Goal: Find specific page/section: Find specific page/section

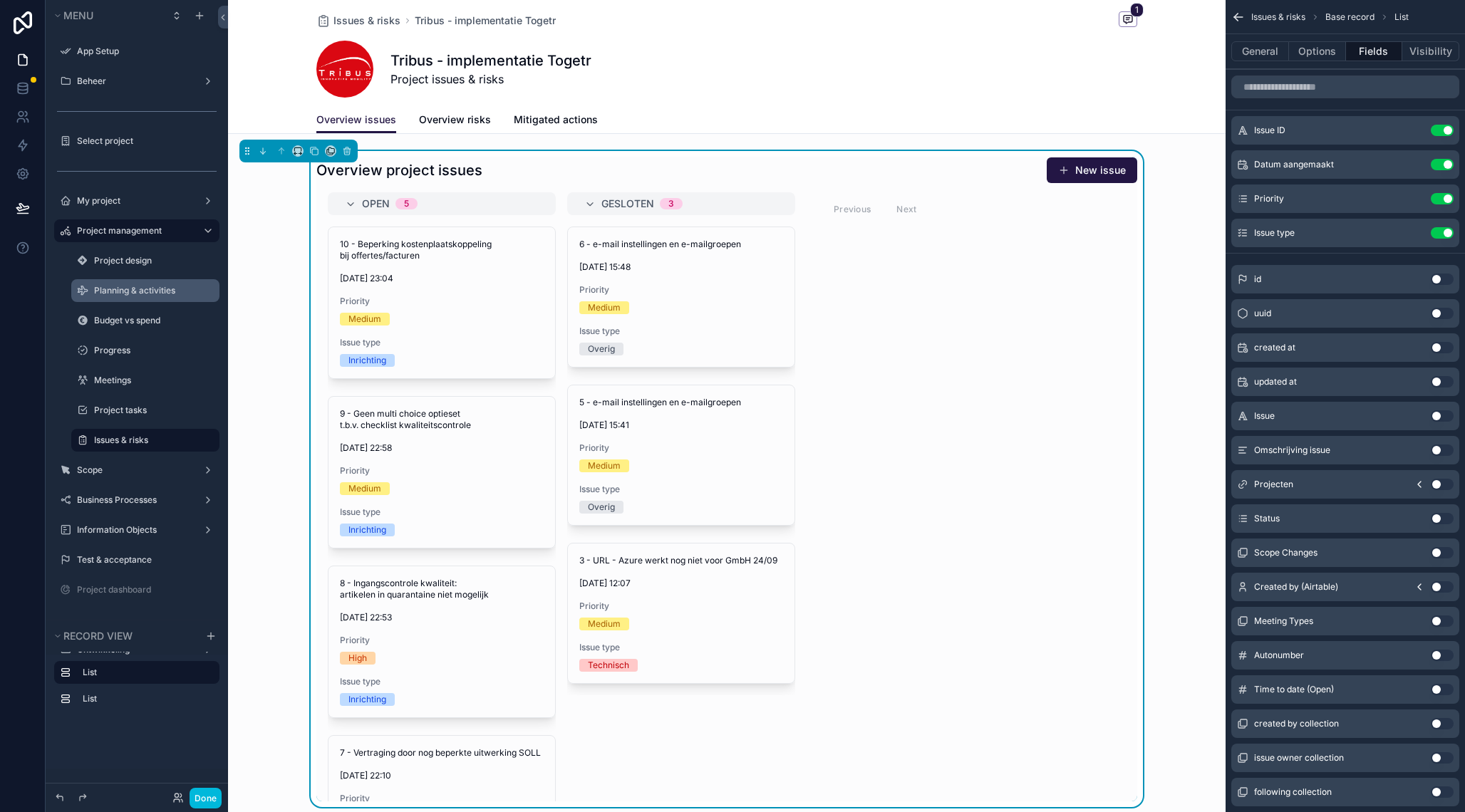
click at [144, 288] on label "Planning & activities" at bounding box center [152, 291] width 117 height 11
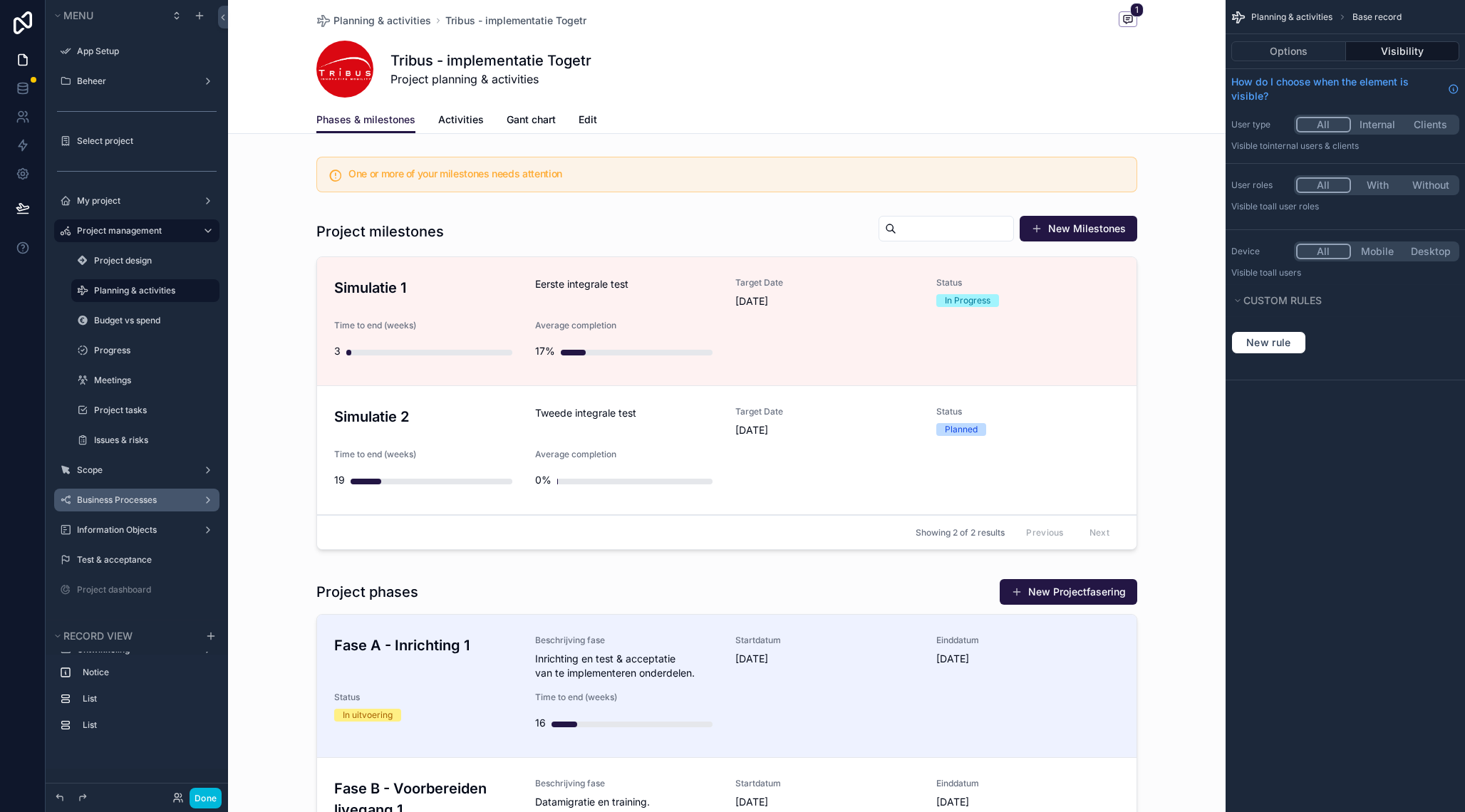
click at [140, 501] on label "Business Processes" at bounding box center [134, 500] width 114 height 11
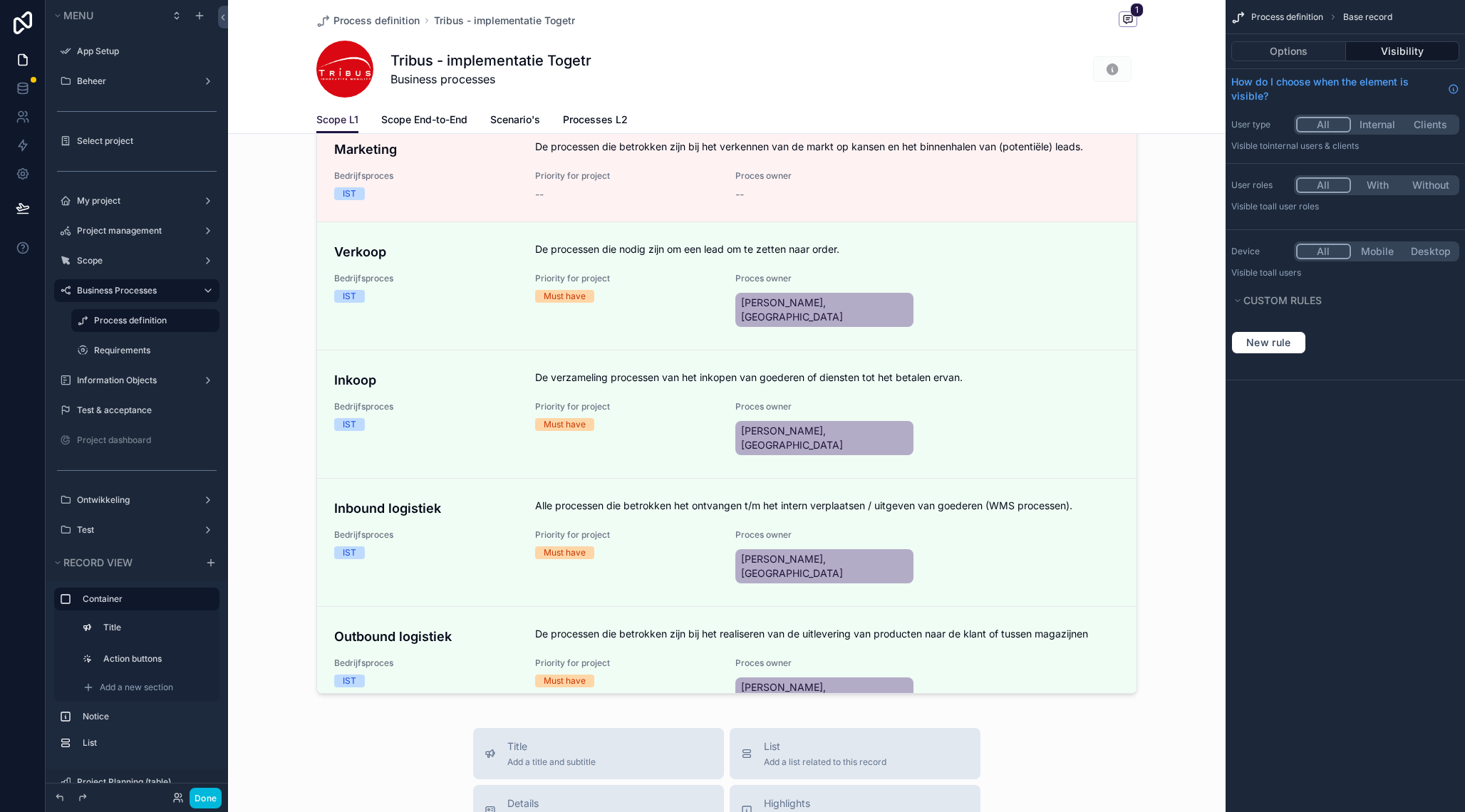
scroll to position [268, 0]
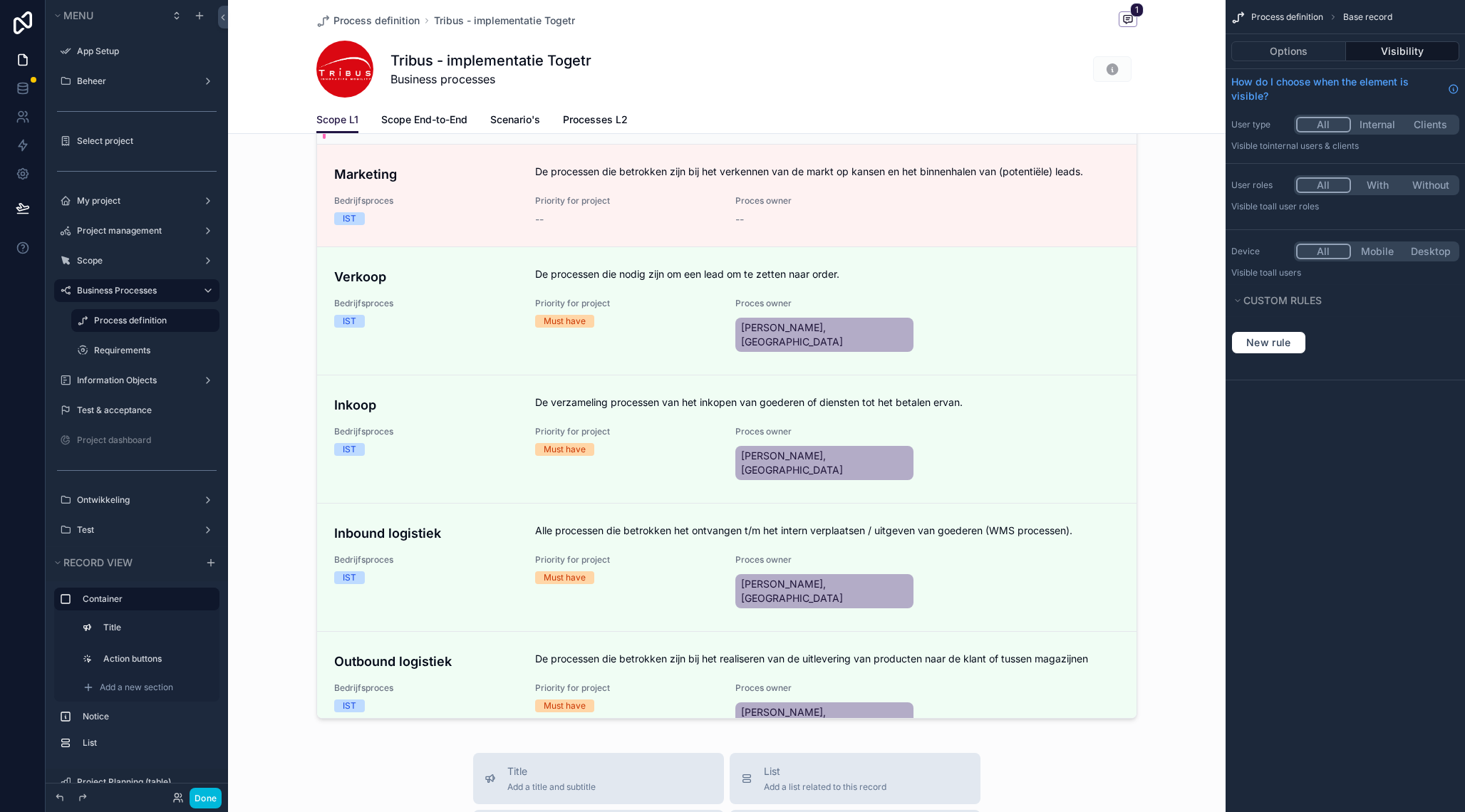
click at [1012, 381] on div "scrollable content" at bounding box center [726, 552] width 998 height 1641
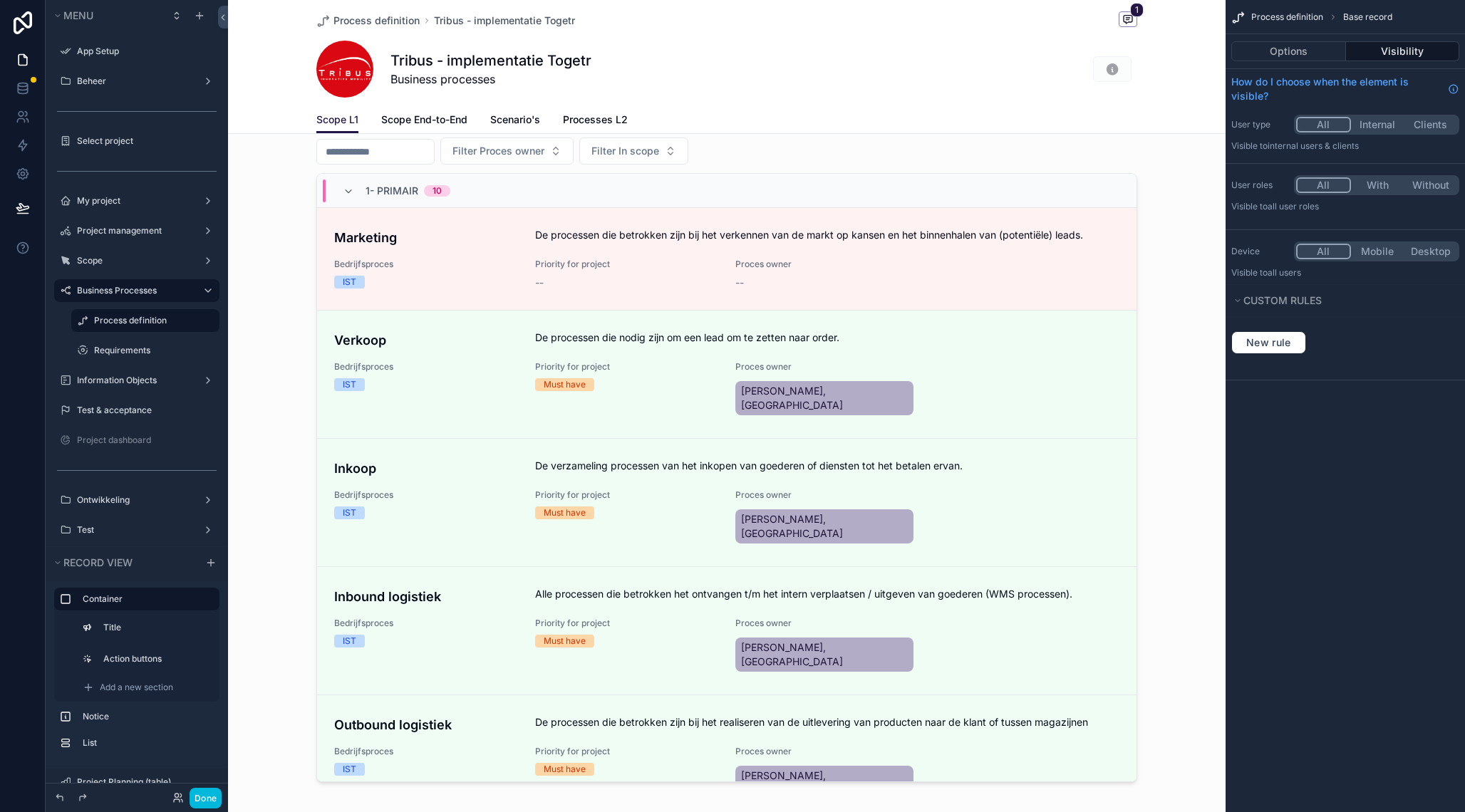
scroll to position [196, 0]
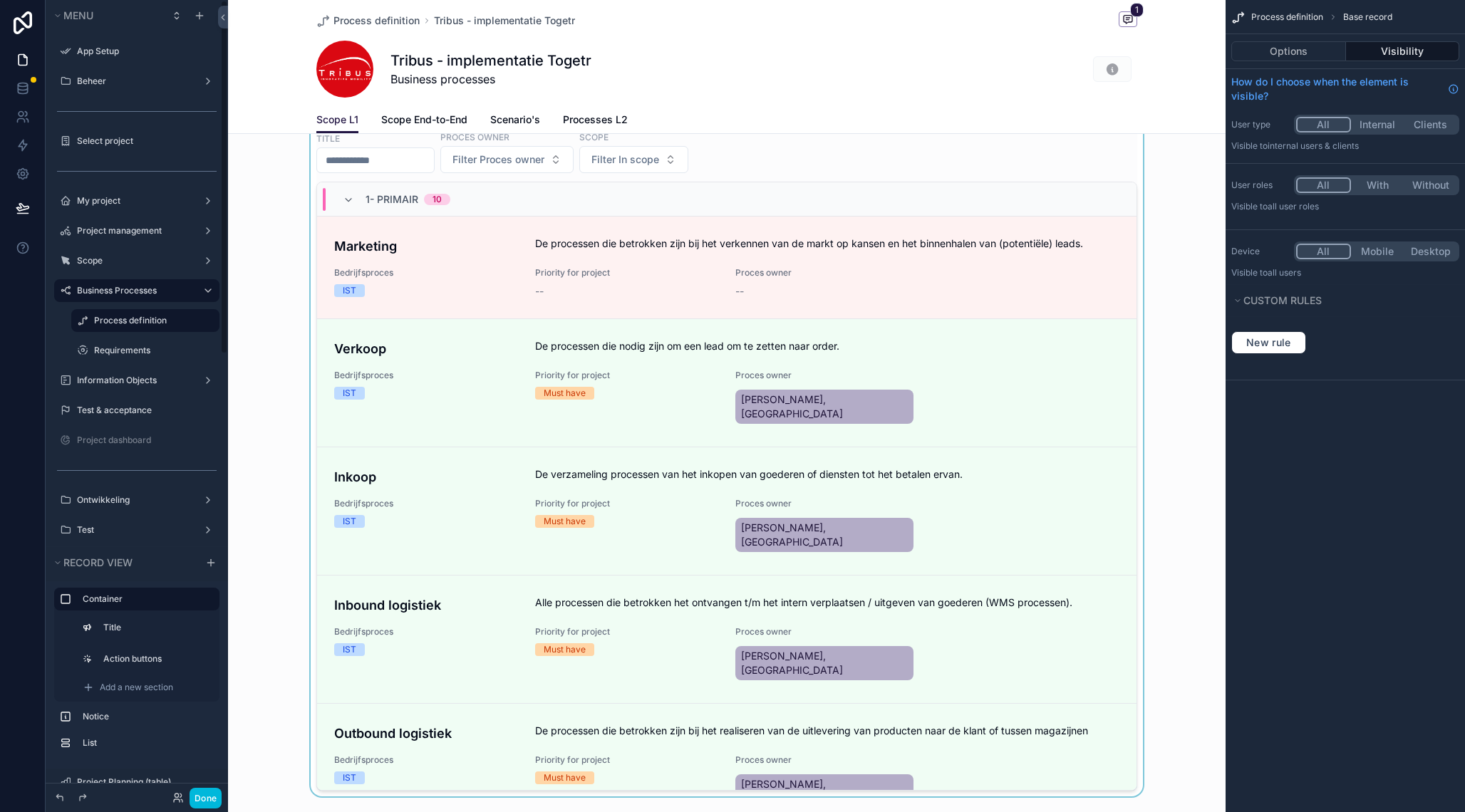
click at [281, 377] on div "scrollable content" at bounding box center [726, 446] width 998 height 713
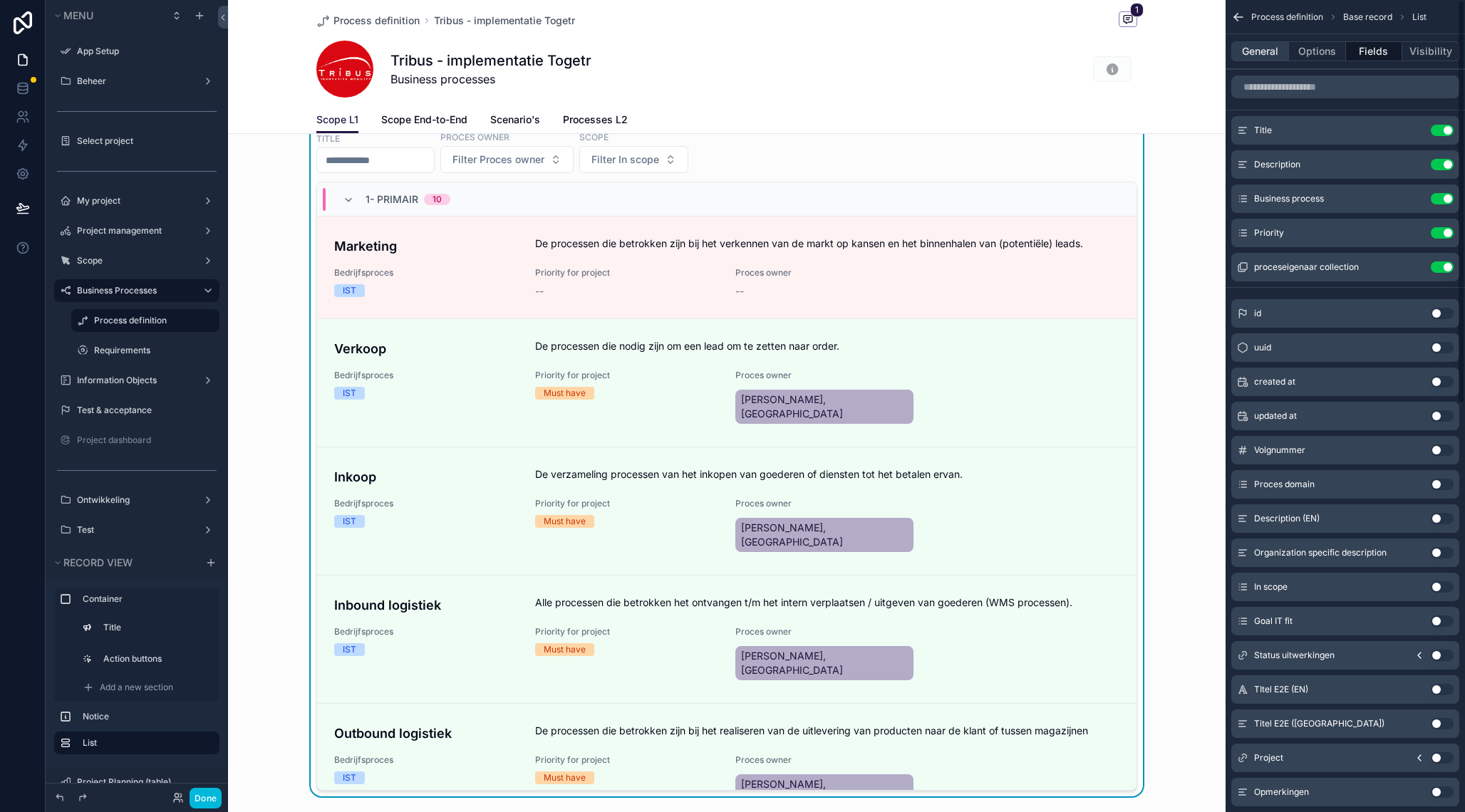
click at [1270, 55] on button "General" at bounding box center [1260, 51] width 57 height 20
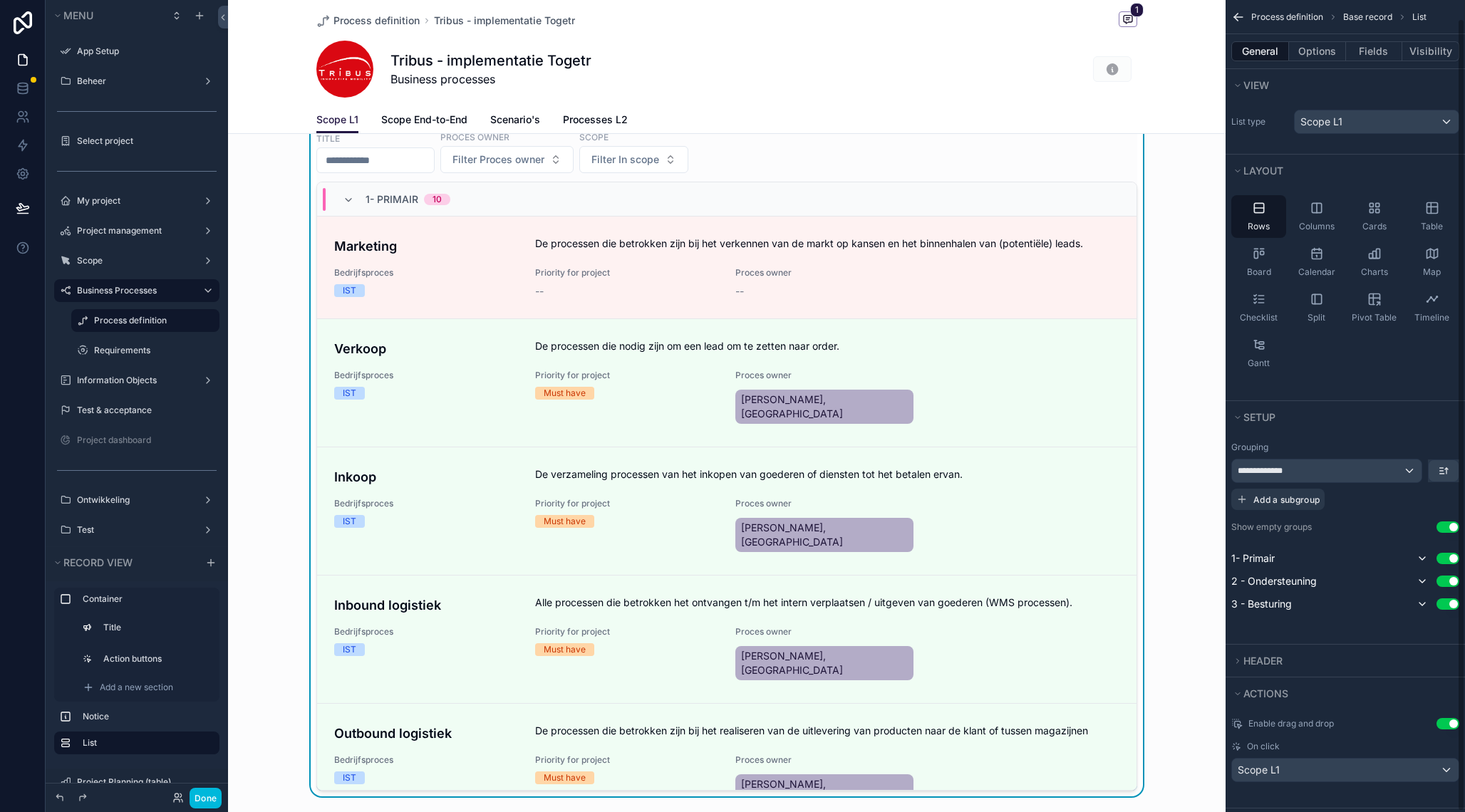
scroll to position [19, 0]
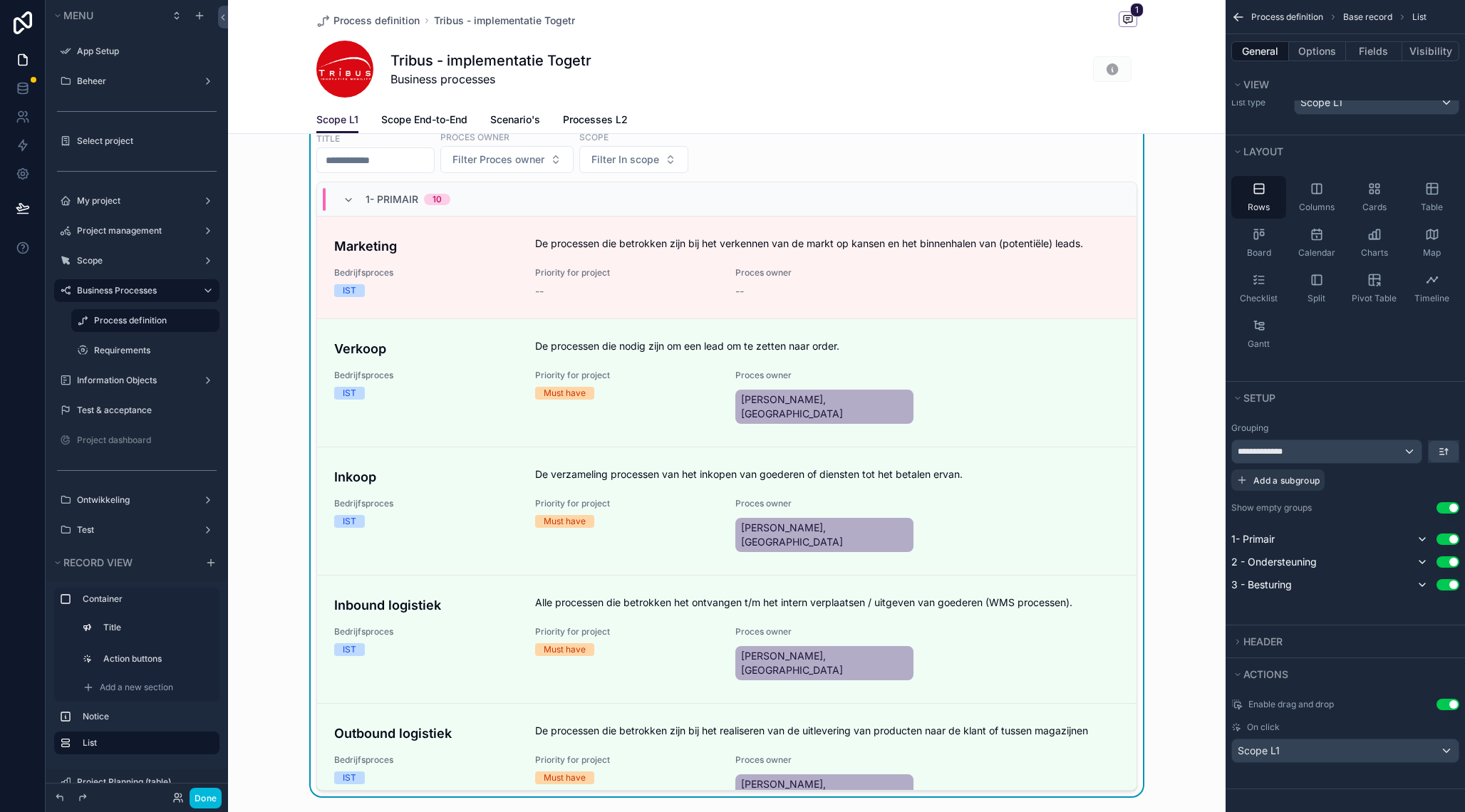
click at [853, 161] on div "Title Proces owner Filter Proces owner Scope Filter In scope" at bounding box center [726, 152] width 821 height 43
click at [870, 61] on div "Tribus - implementatie Togetr Business processes" at bounding box center [726, 70] width 821 height 57
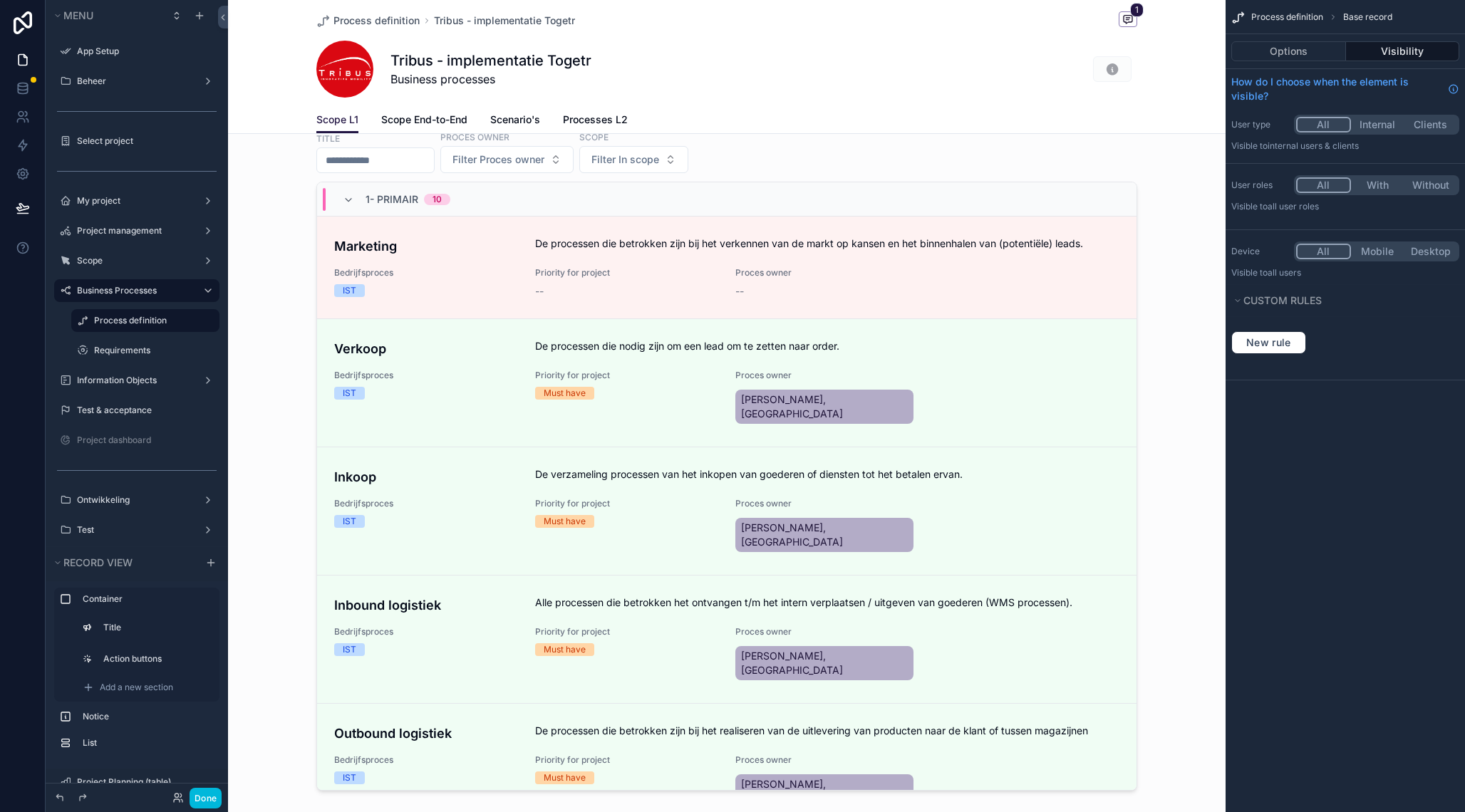
scroll to position [0, 0]
click at [527, 19] on span "Tribus - implementatie Togetr" at bounding box center [504, 20] width 141 height 14
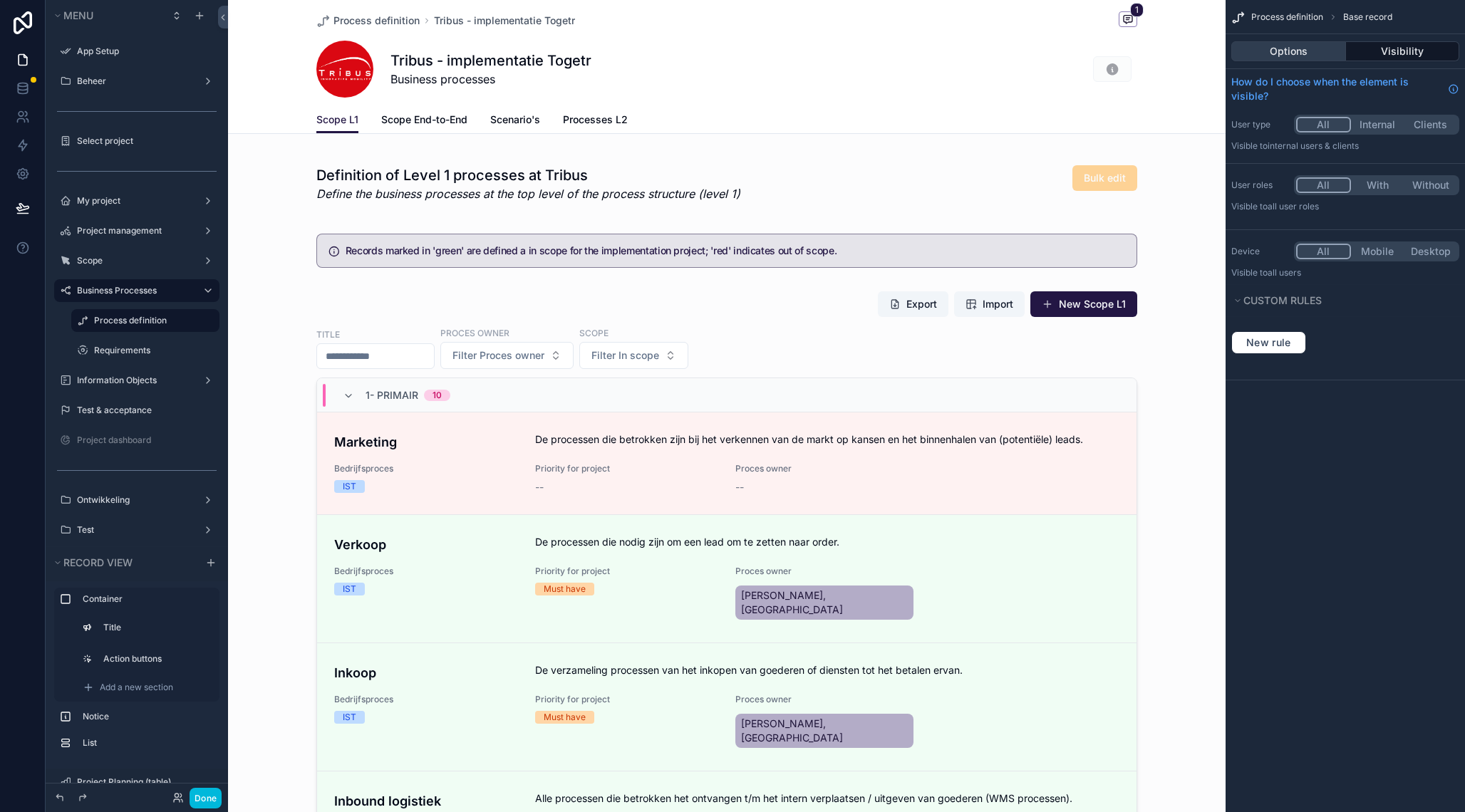
click at [1244, 61] on button "Options" at bounding box center [1289, 51] width 115 height 20
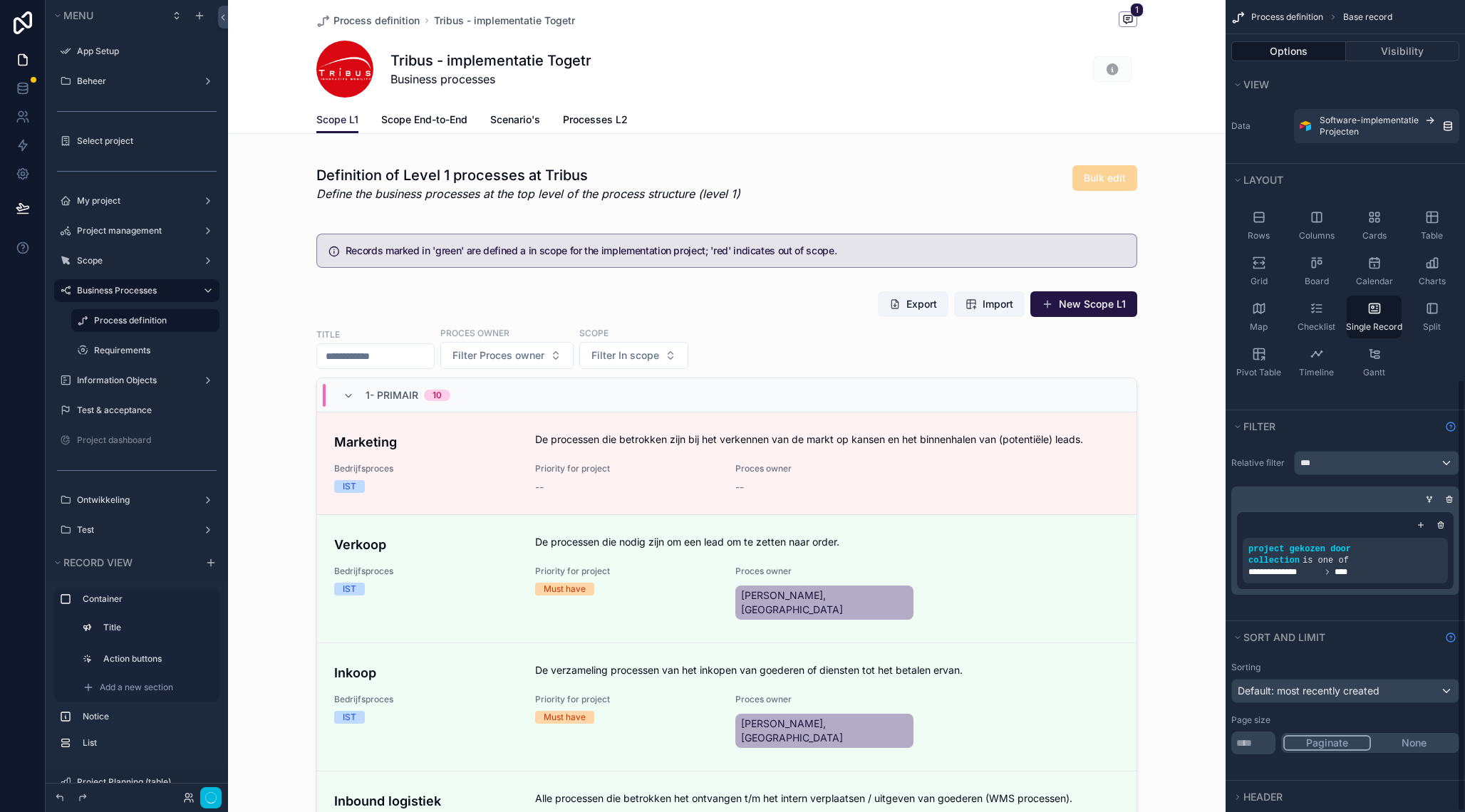
scroll to position [714, 0]
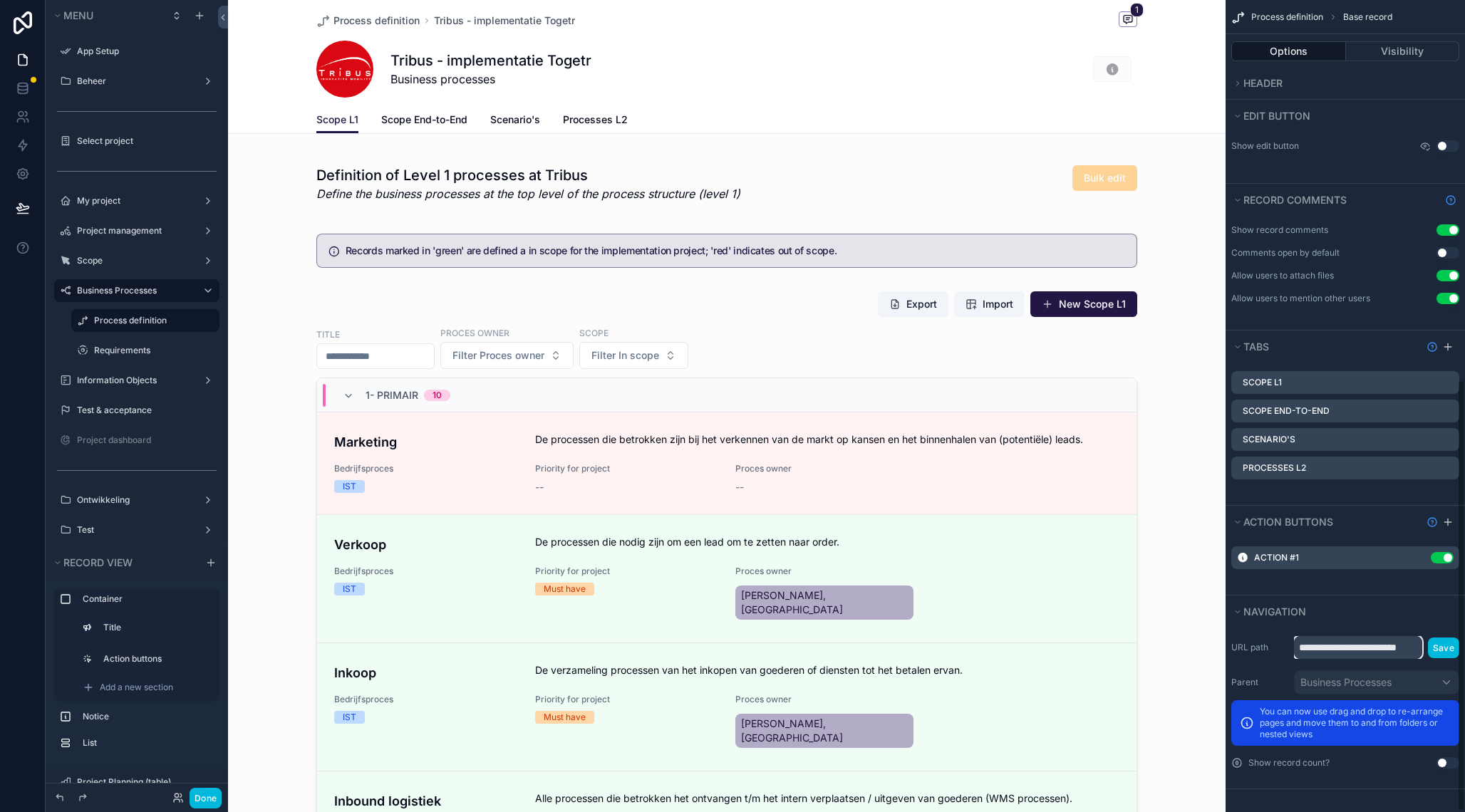
click at [1357, 646] on input "**********" at bounding box center [1358, 647] width 128 height 23
click at [1333, 647] on input "**********" at bounding box center [1358, 647] width 128 height 23
type input "**********"
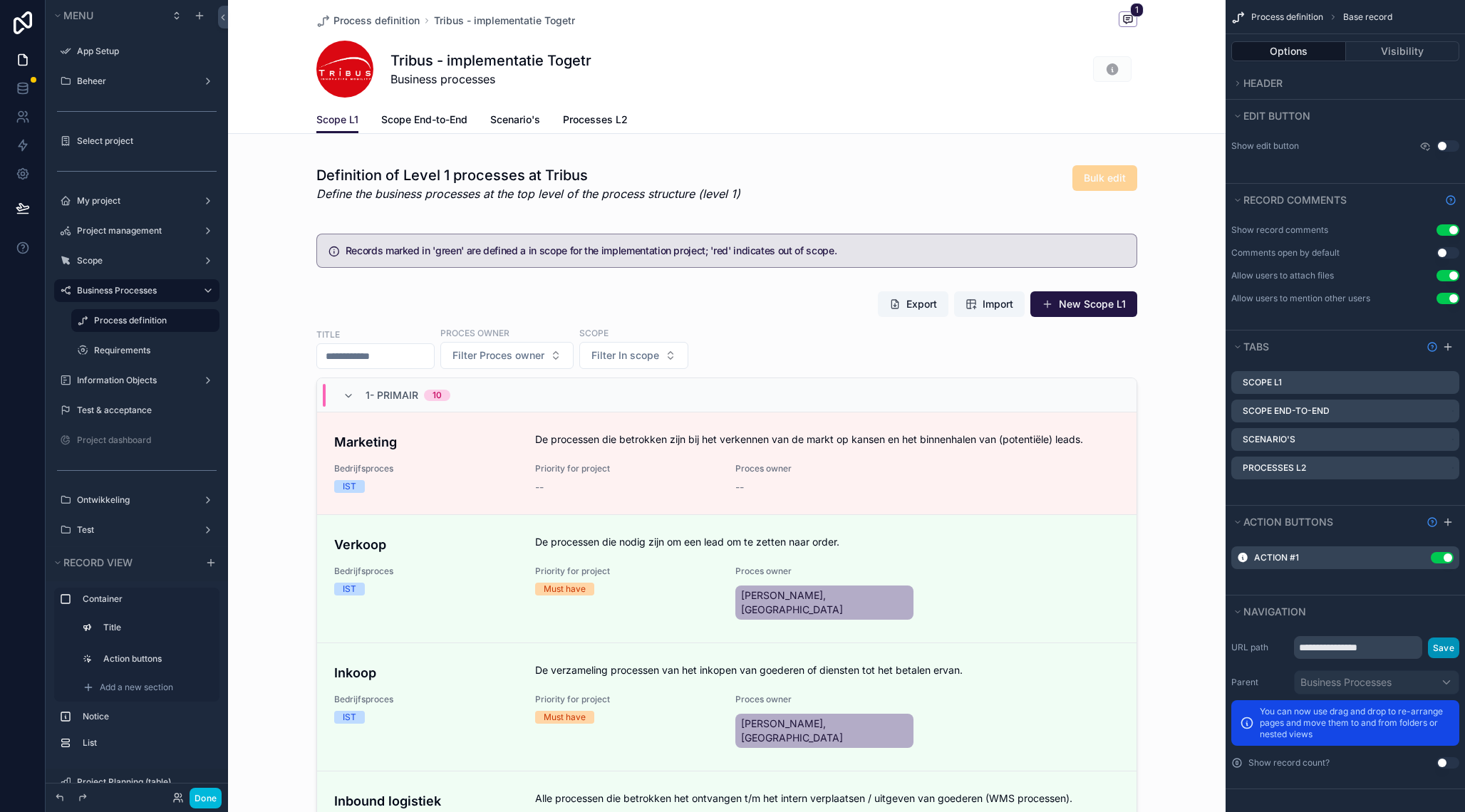
click at [1439, 651] on button "Save" at bounding box center [1444, 647] width 31 height 20
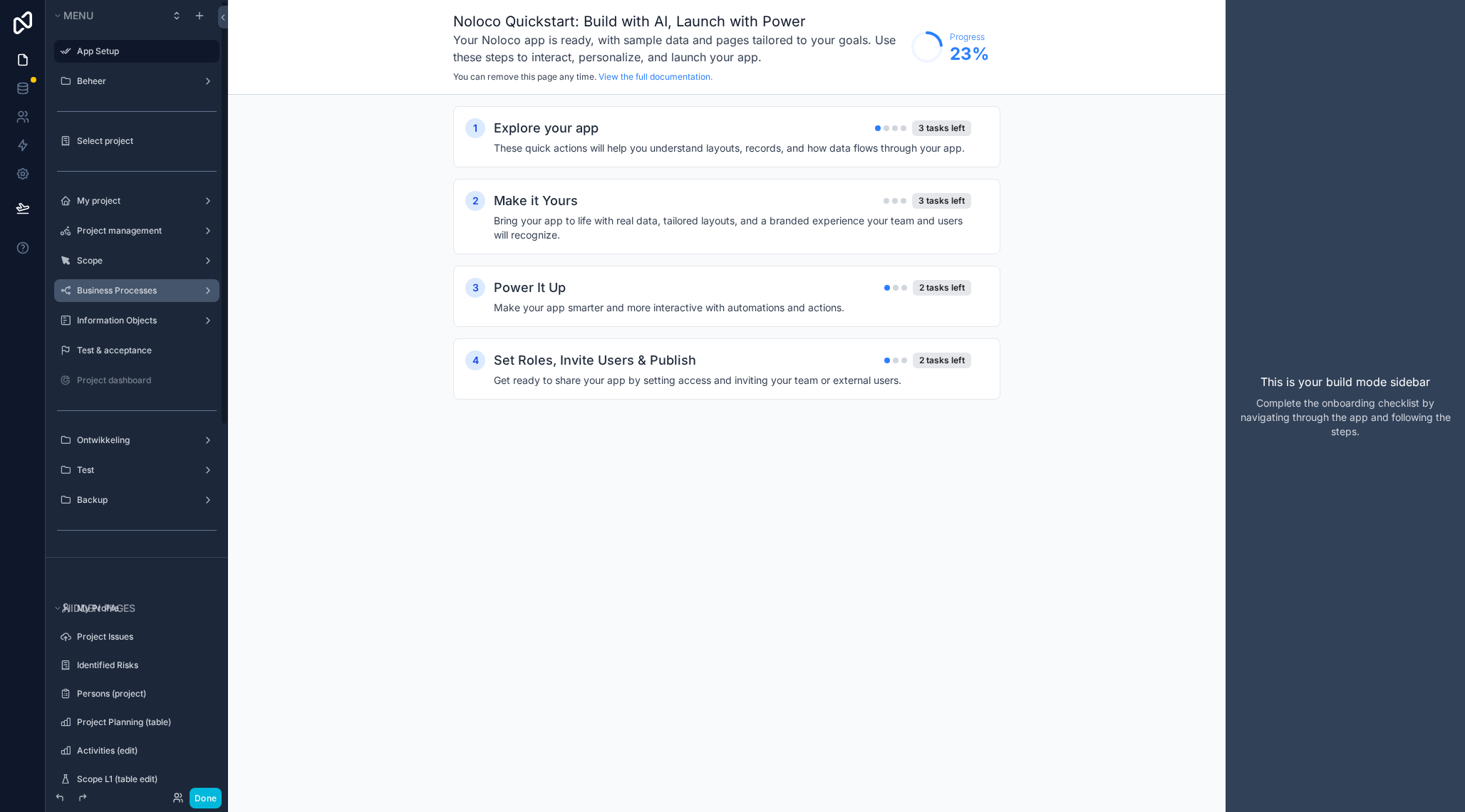
click at [107, 288] on label "Business Processes" at bounding box center [134, 291] width 114 height 11
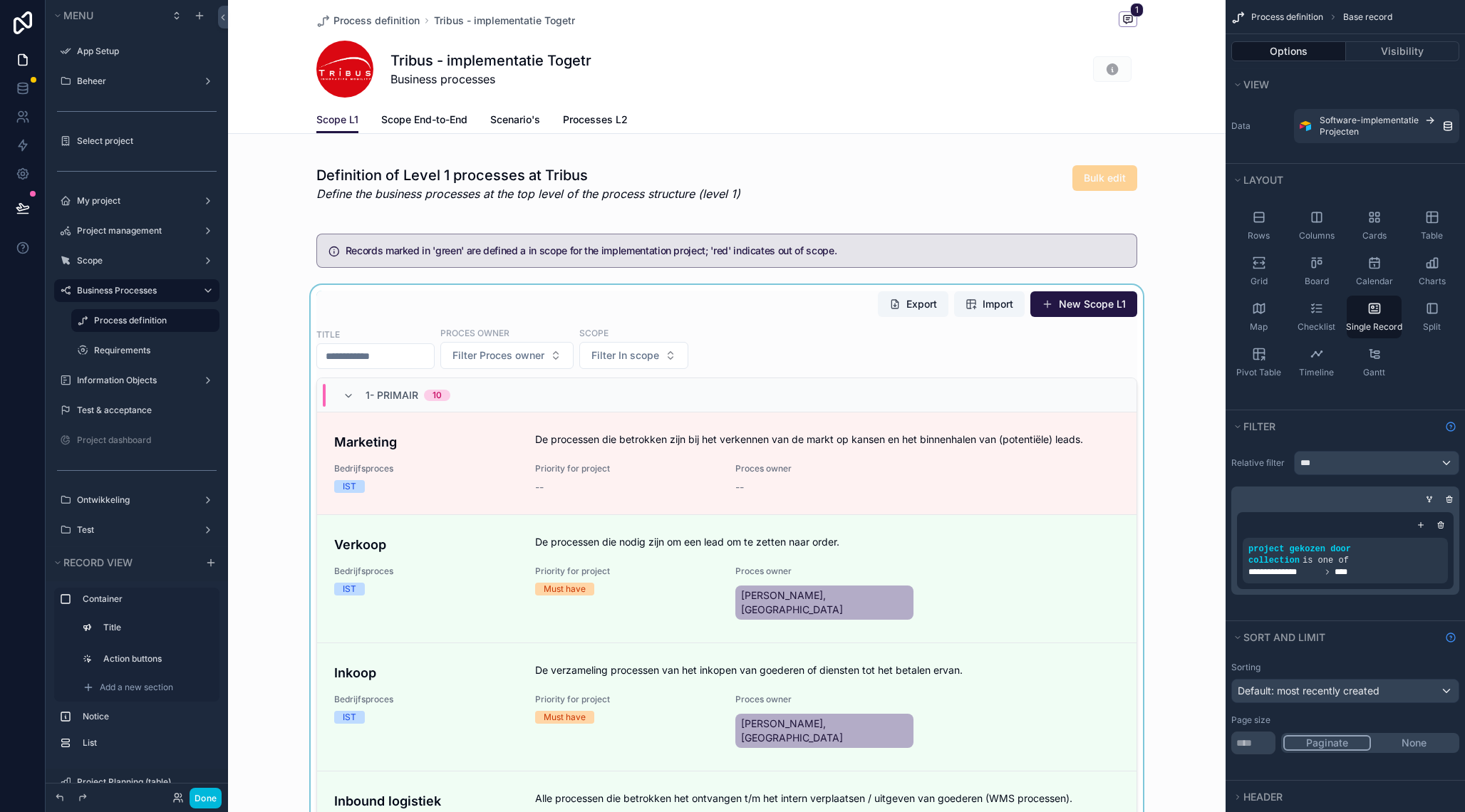
click at [1212, 442] on div "scrollable content" at bounding box center [726, 642] width 998 height 713
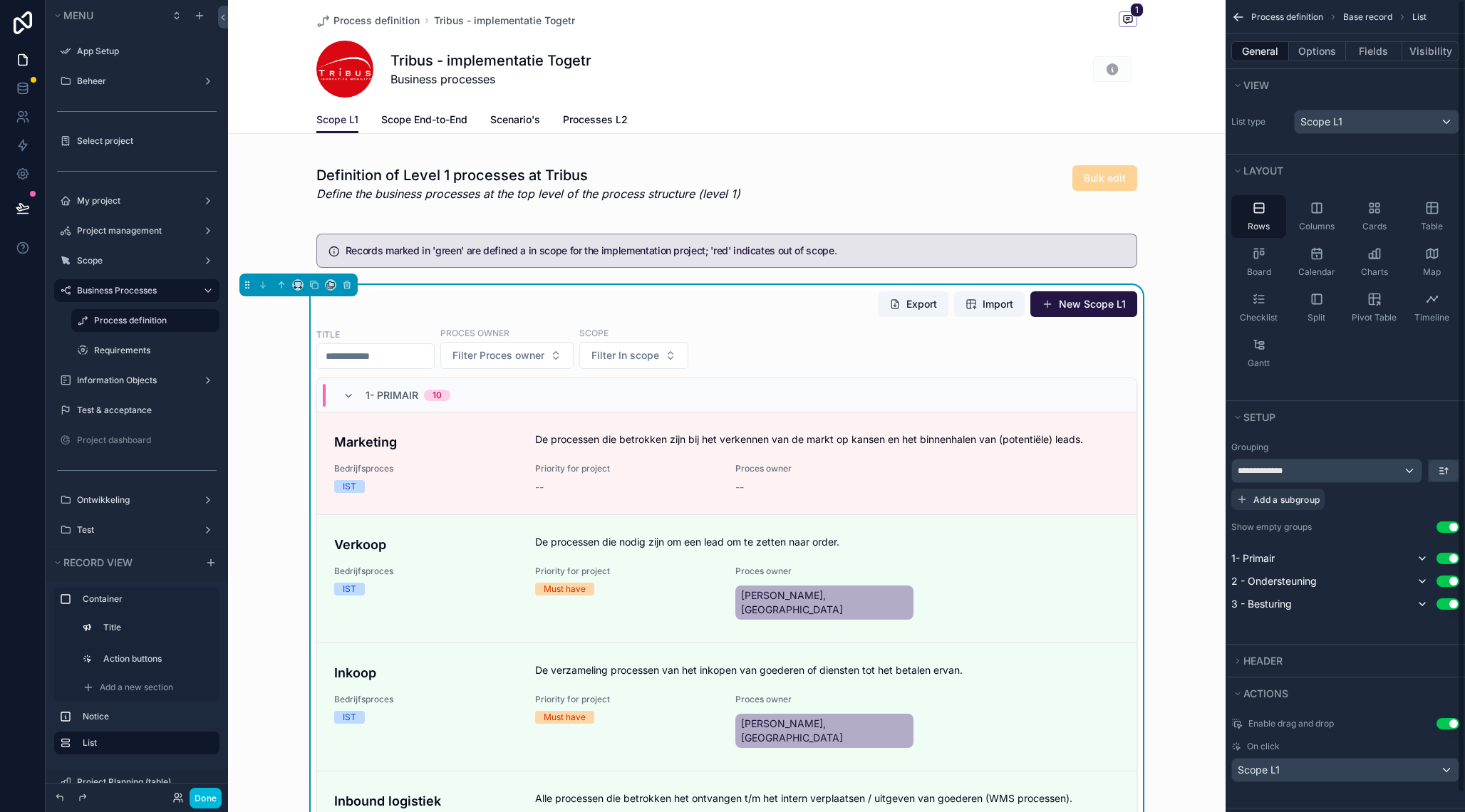
scroll to position [19, 0]
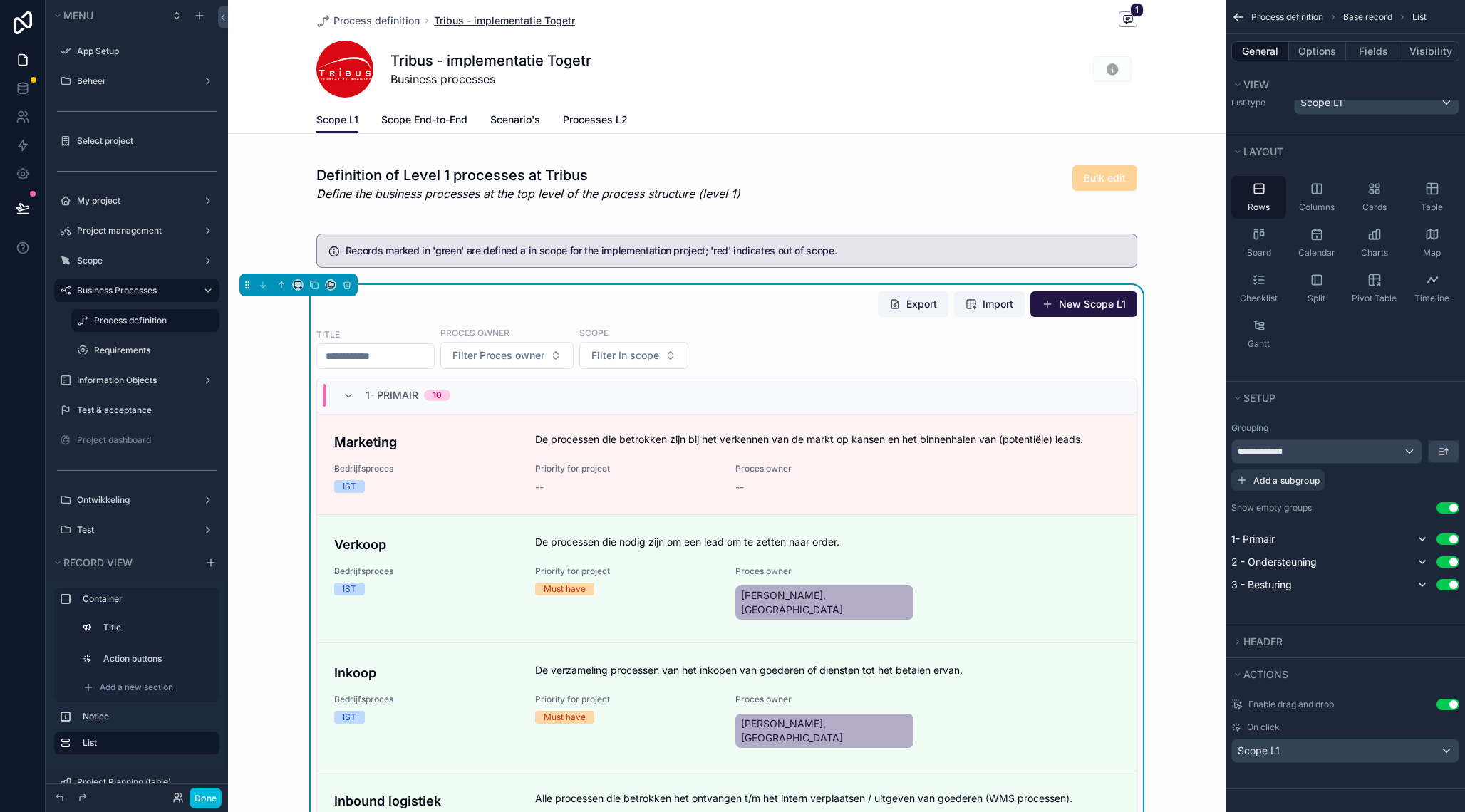
click at [563, 20] on span "Tribus - implementatie Togetr" at bounding box center [504, 20] width 141 height 14
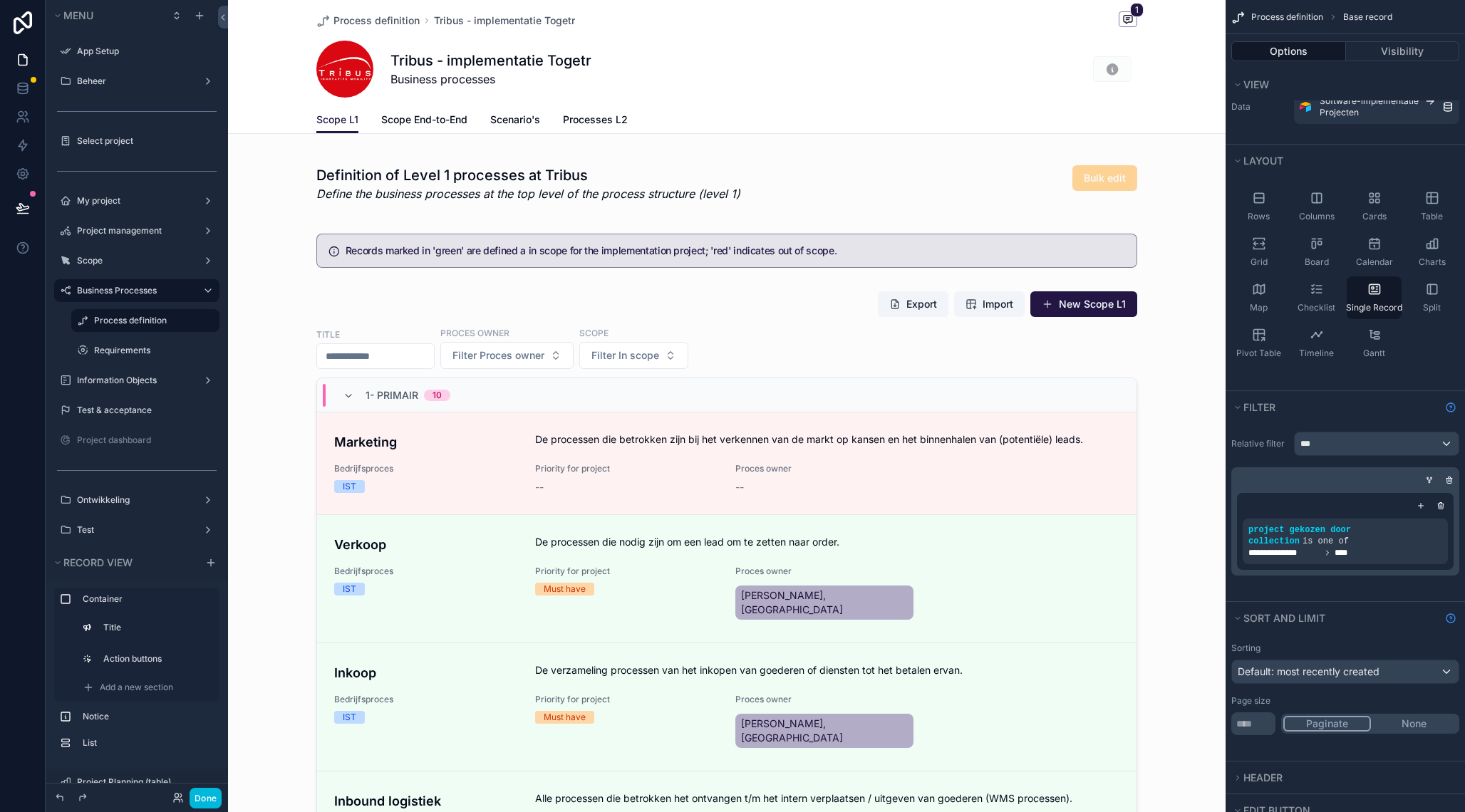
scroll to position [714, 0]
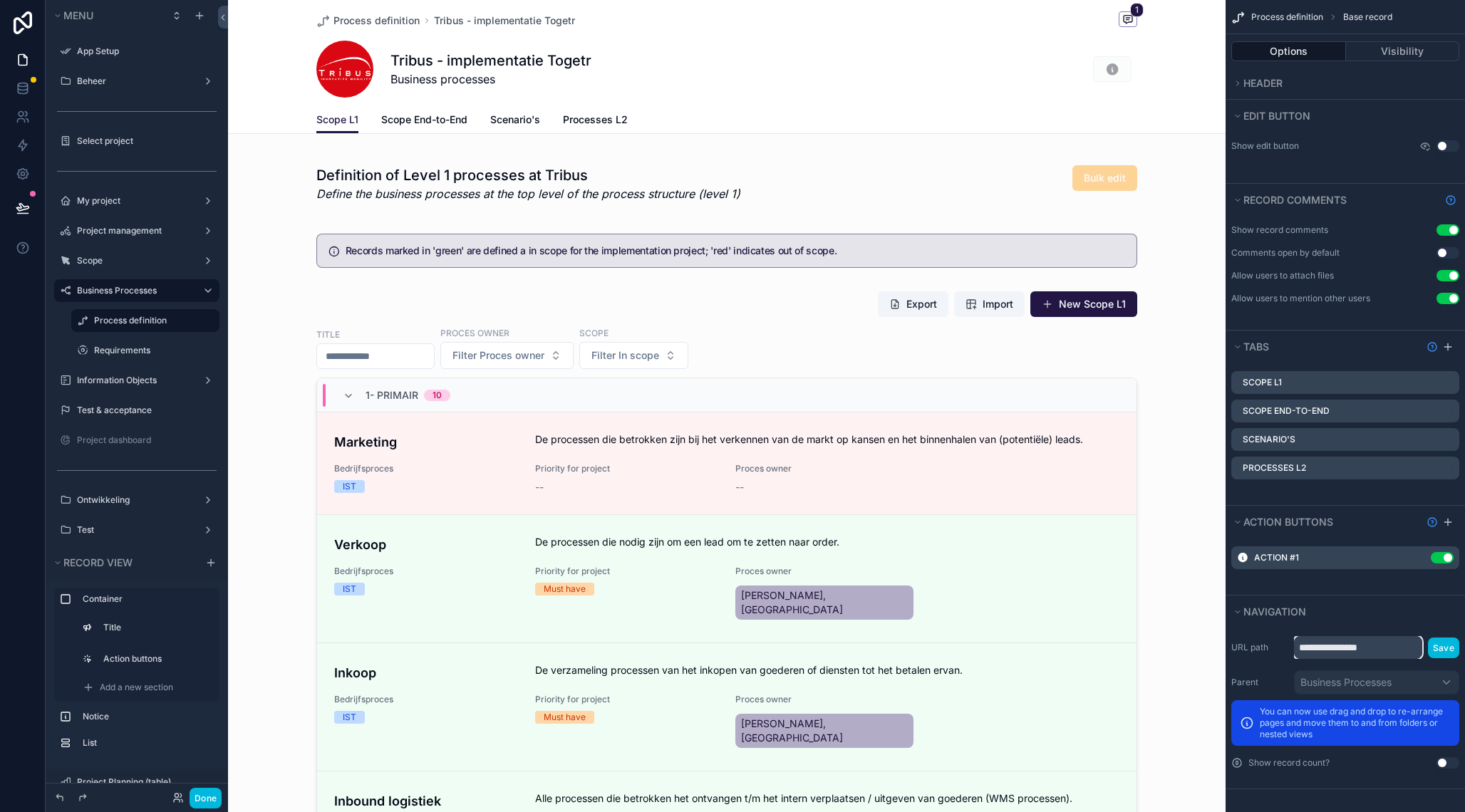
click at [1364, 648] on input "**********" at bounding box center [1358, 647] width 128 height 23
click at [1363, 648] on input "**********" at bounding box center [1358, 647] width 128 height 23
click at [1361, 649] on input "**********" at bounding box center [1358, 647] width 128 height 23
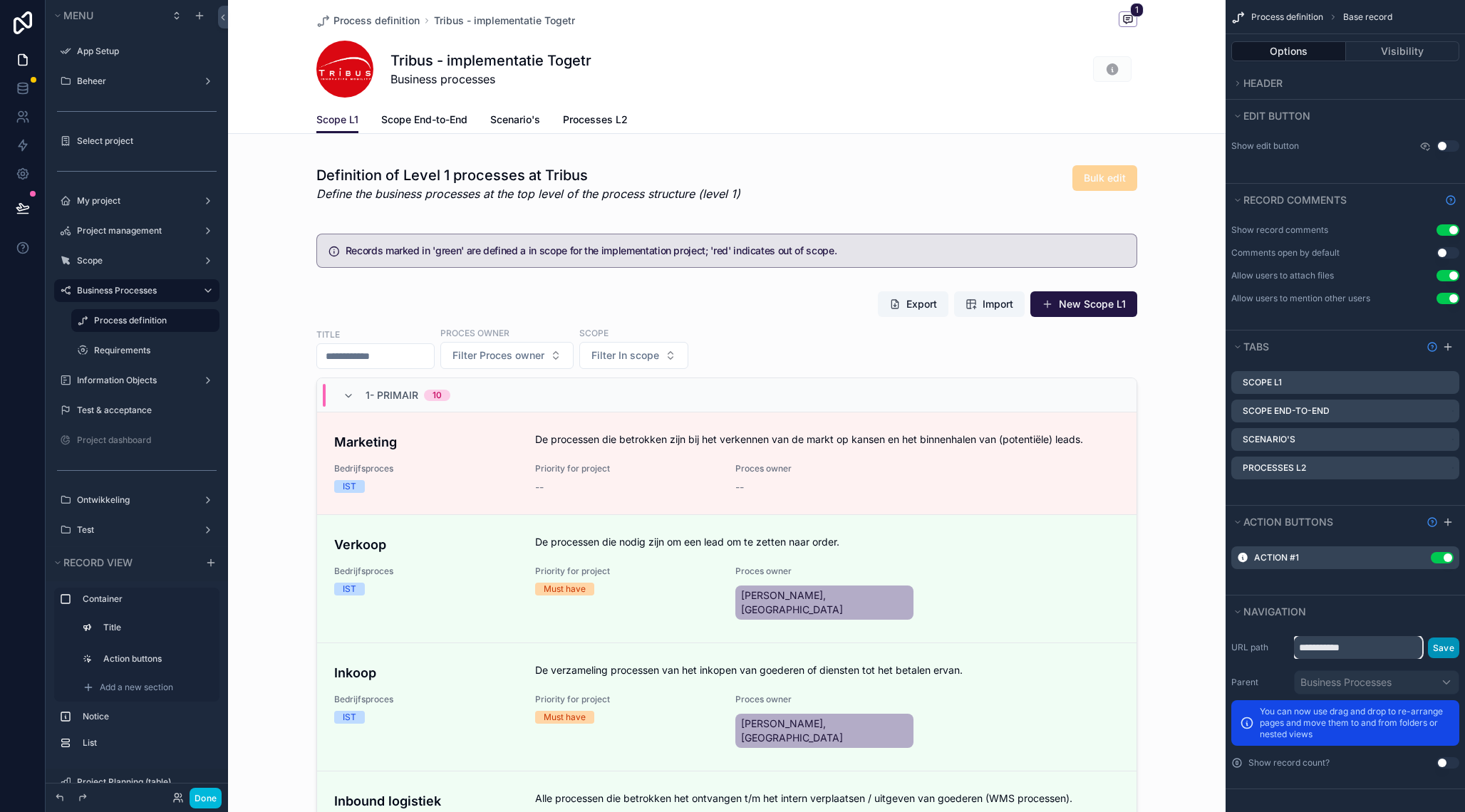
type input "**********"
drag, startPoint x: 1445, startPoint y: 648, endPoint x: 1420, endPoint y: 651, distance: 25.2
click at [1445, 648] on button "Save" at bounding box center [1444, 647] width 31 height 20
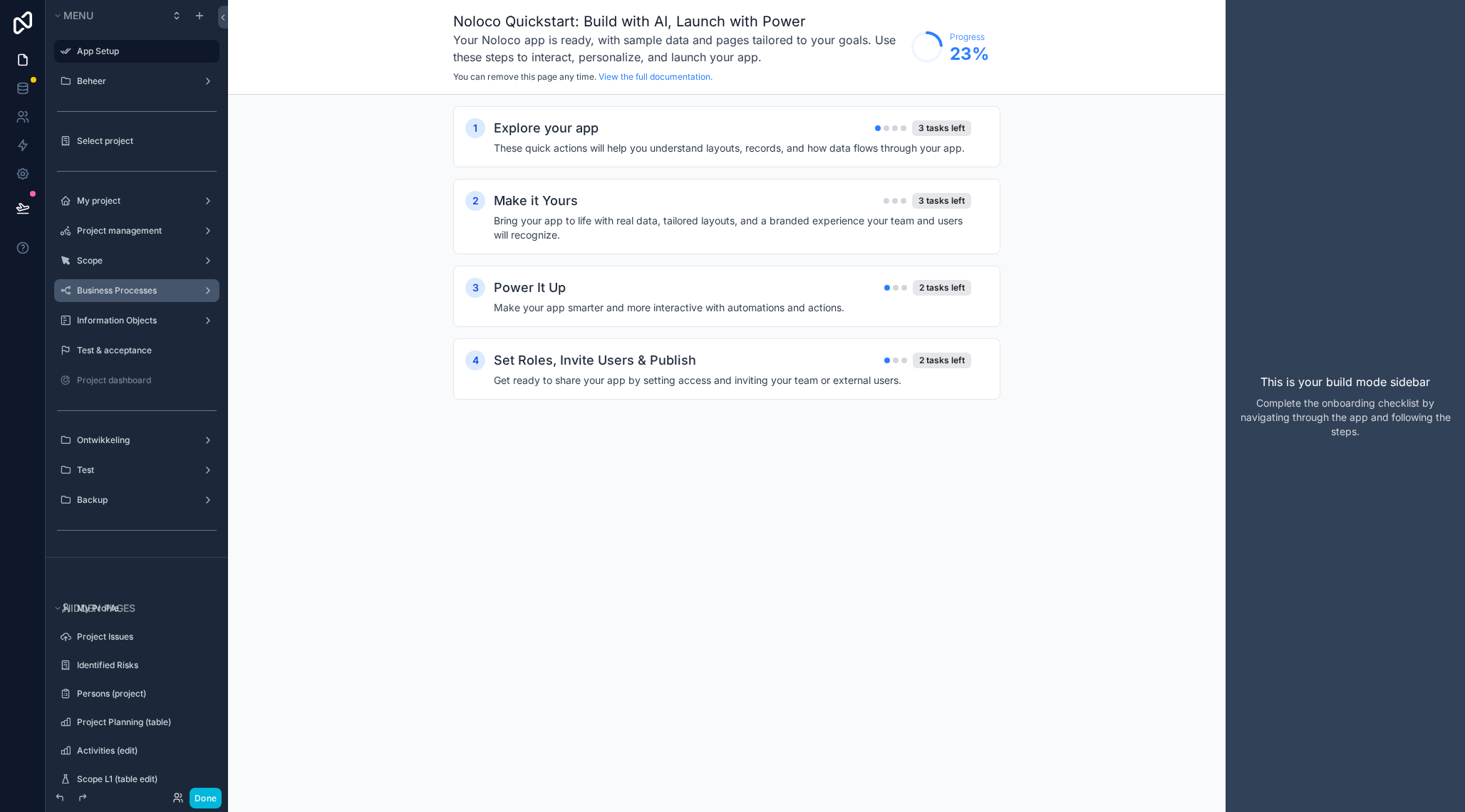
click at [129, 288] on label "Business Processes" at bounding box center [134, 291] width 114 height 11
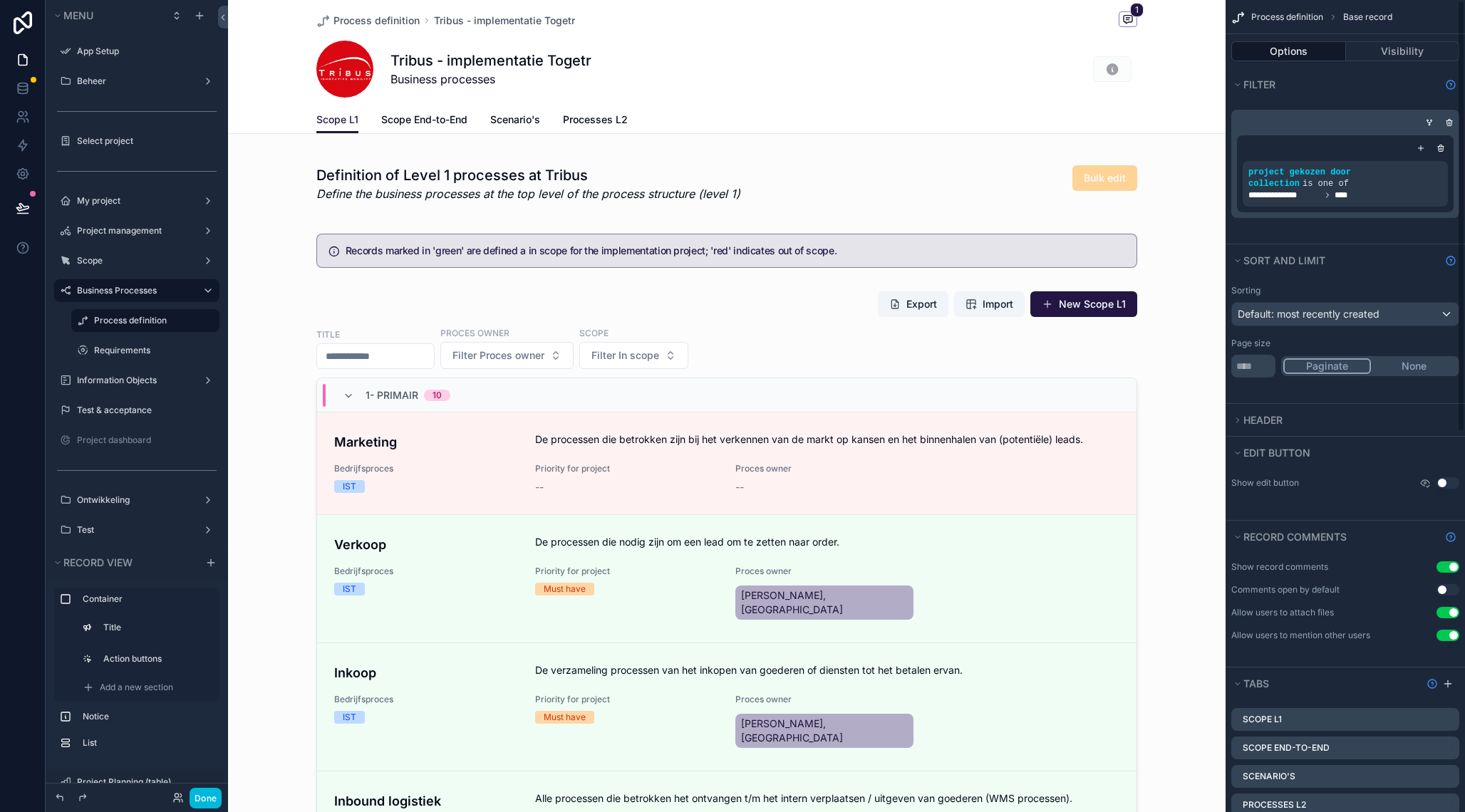
scroll to position [714, 0]
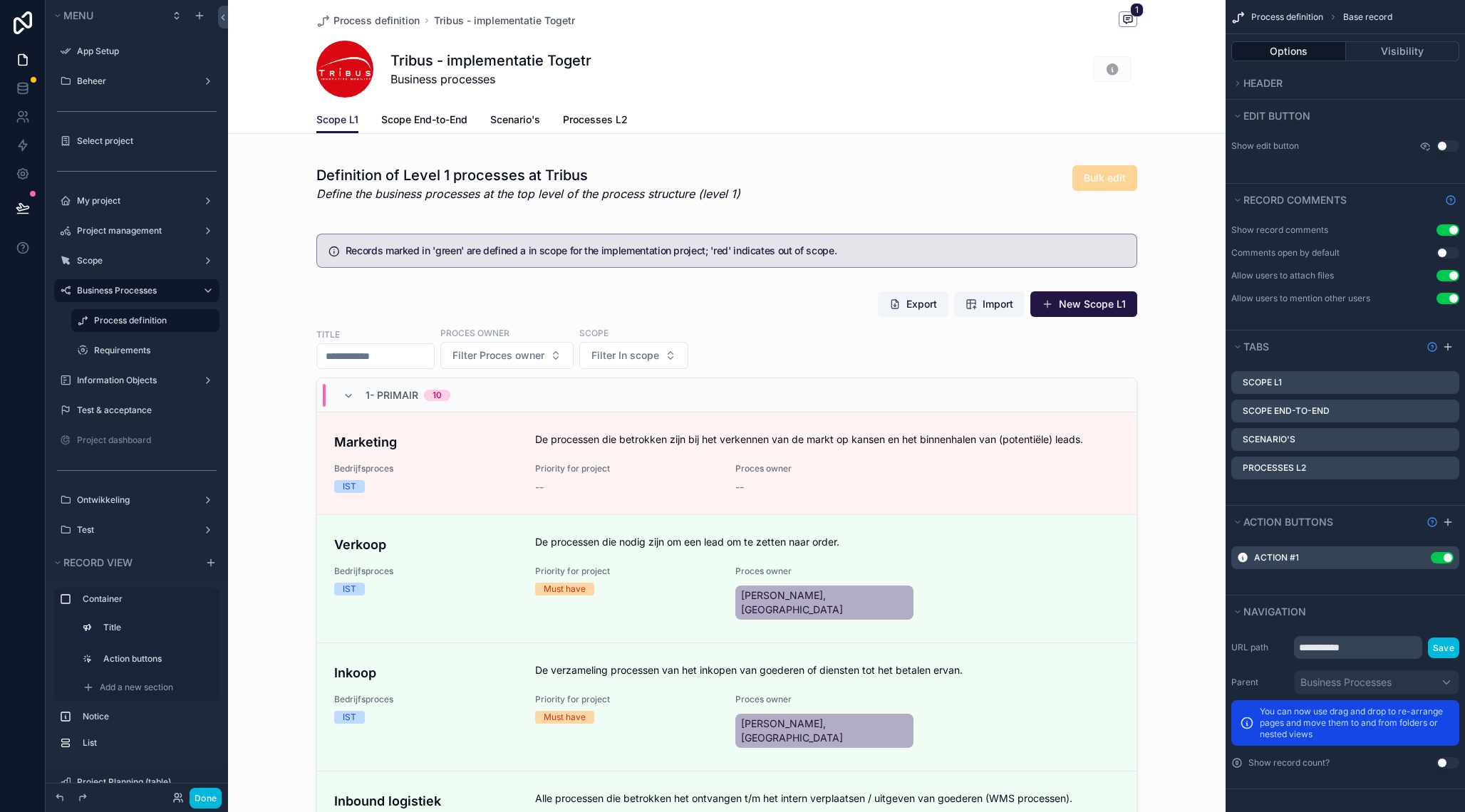
click at [446, 130] on link "Scope End-to-End" at bounding box center [424, 120] width 86 height 29
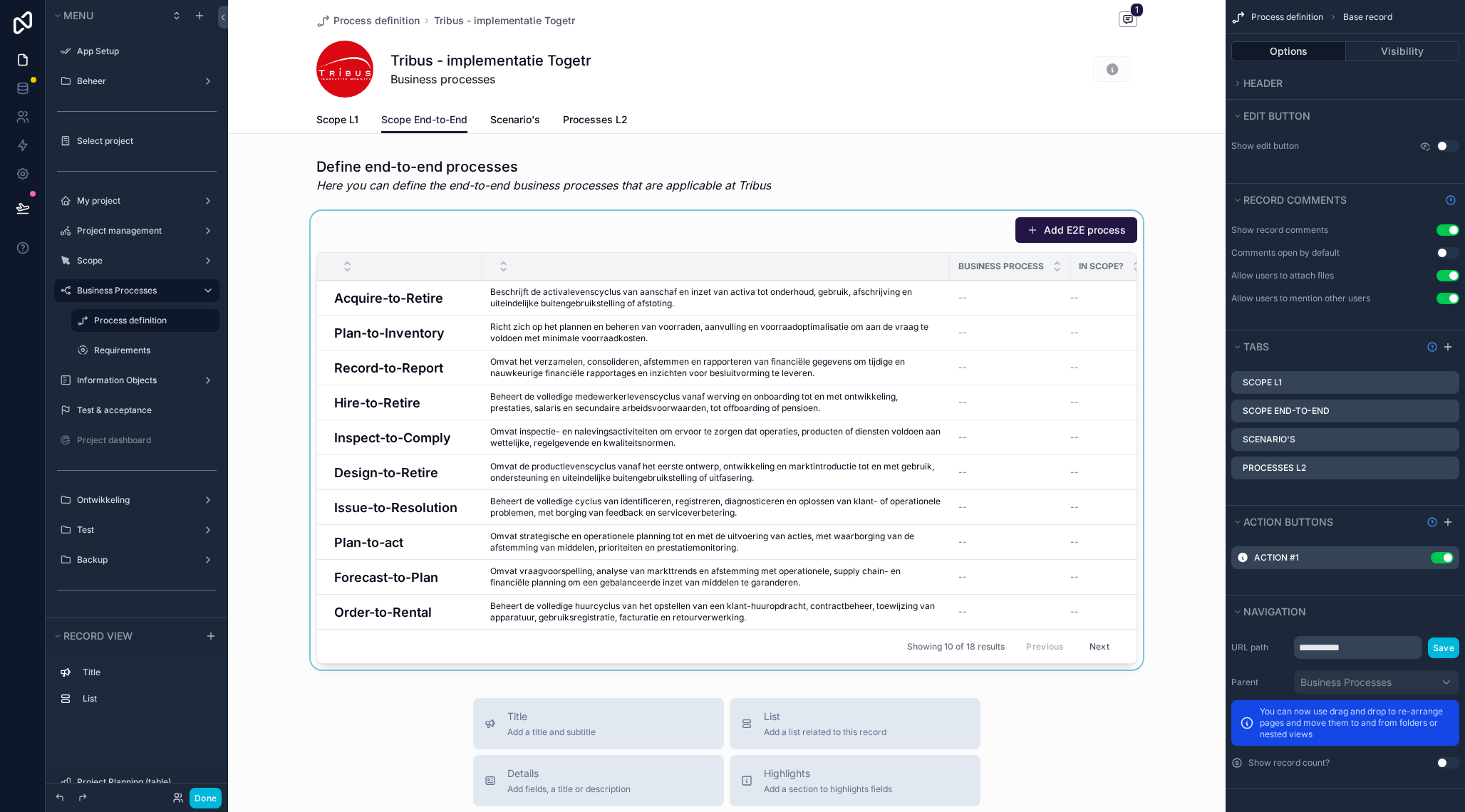
click at [994, 297] on div "scrollable content" at bounding box center [726, 442] width 998 height 465
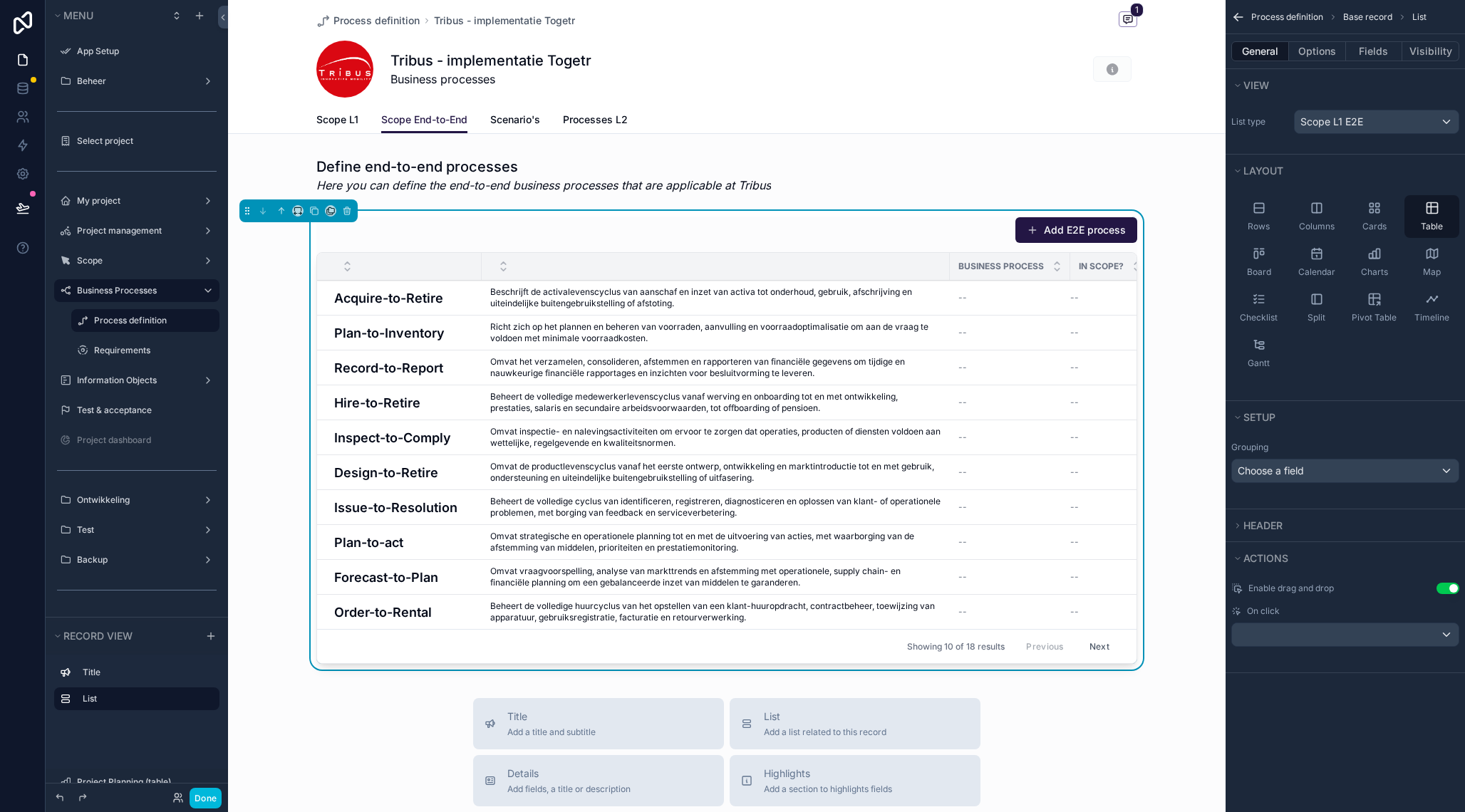
click at [548, 302] on span "Beschrijft de activalevenscyclus van aanschaf en inzet van activa tot onderhoud…" at bounding box center [716, 297] width 451 height 23
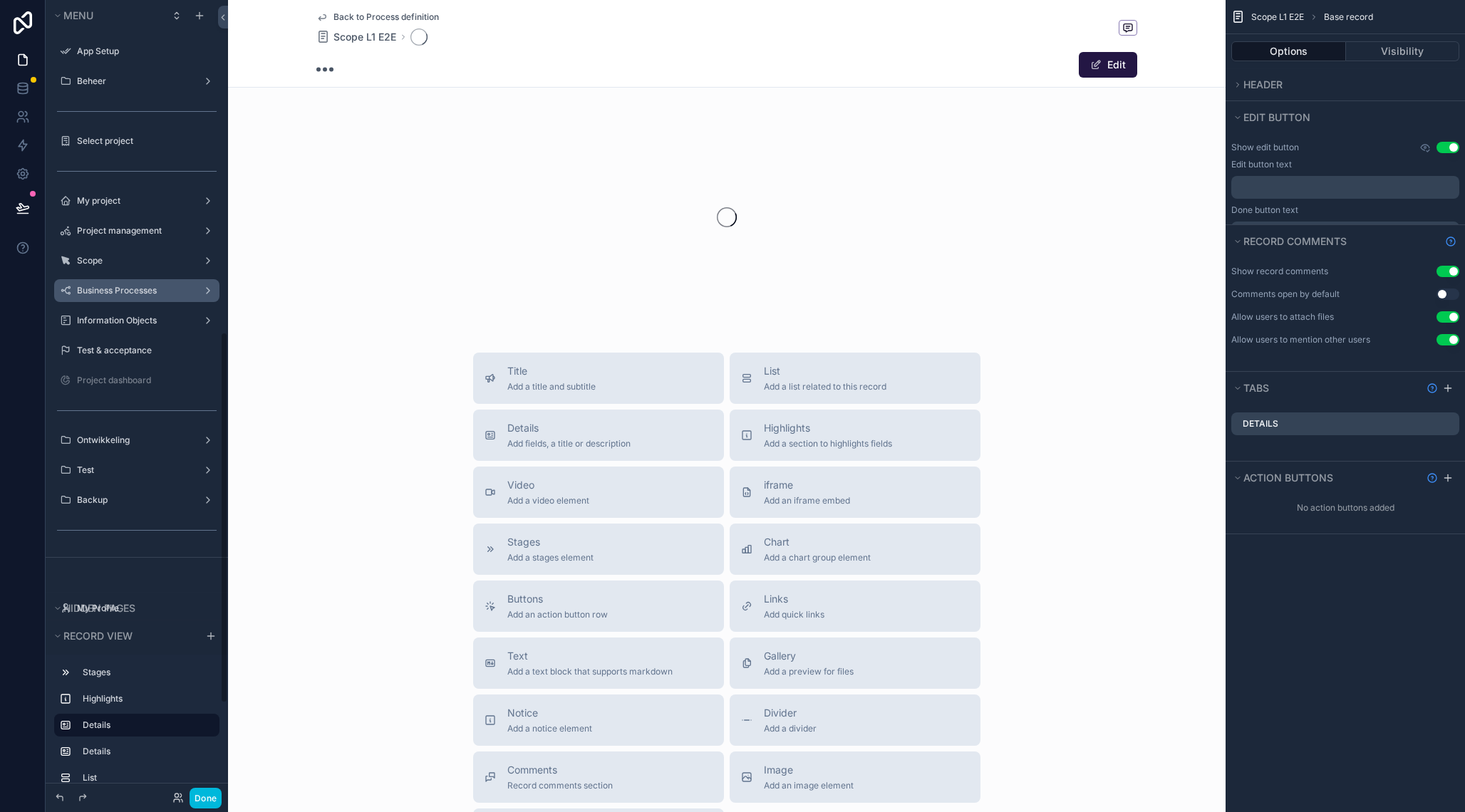
scroll to position [710, 0]
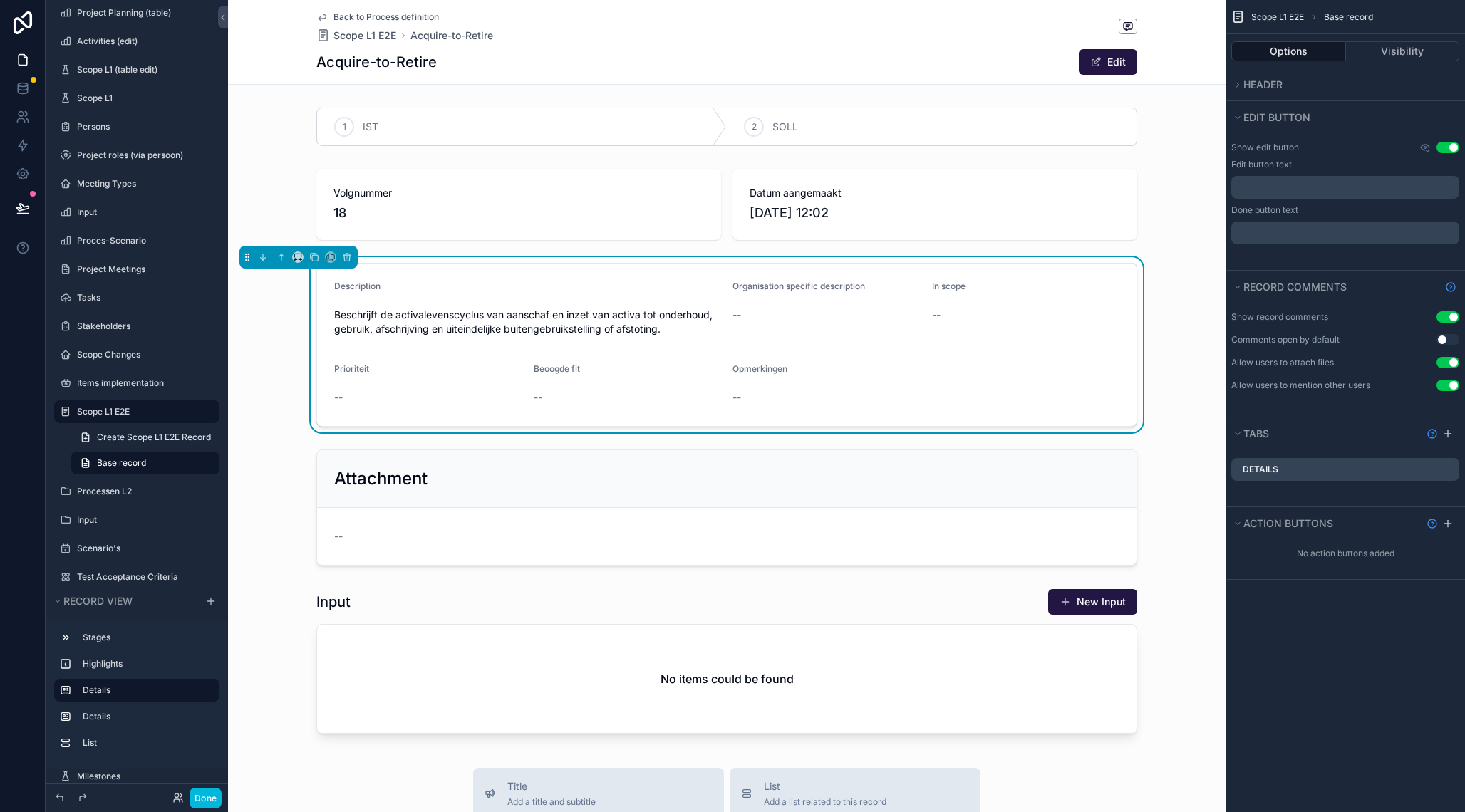
click at [353, 20] on span "Back to Process definition" at bounding box center [386, 17] width 106 height 11
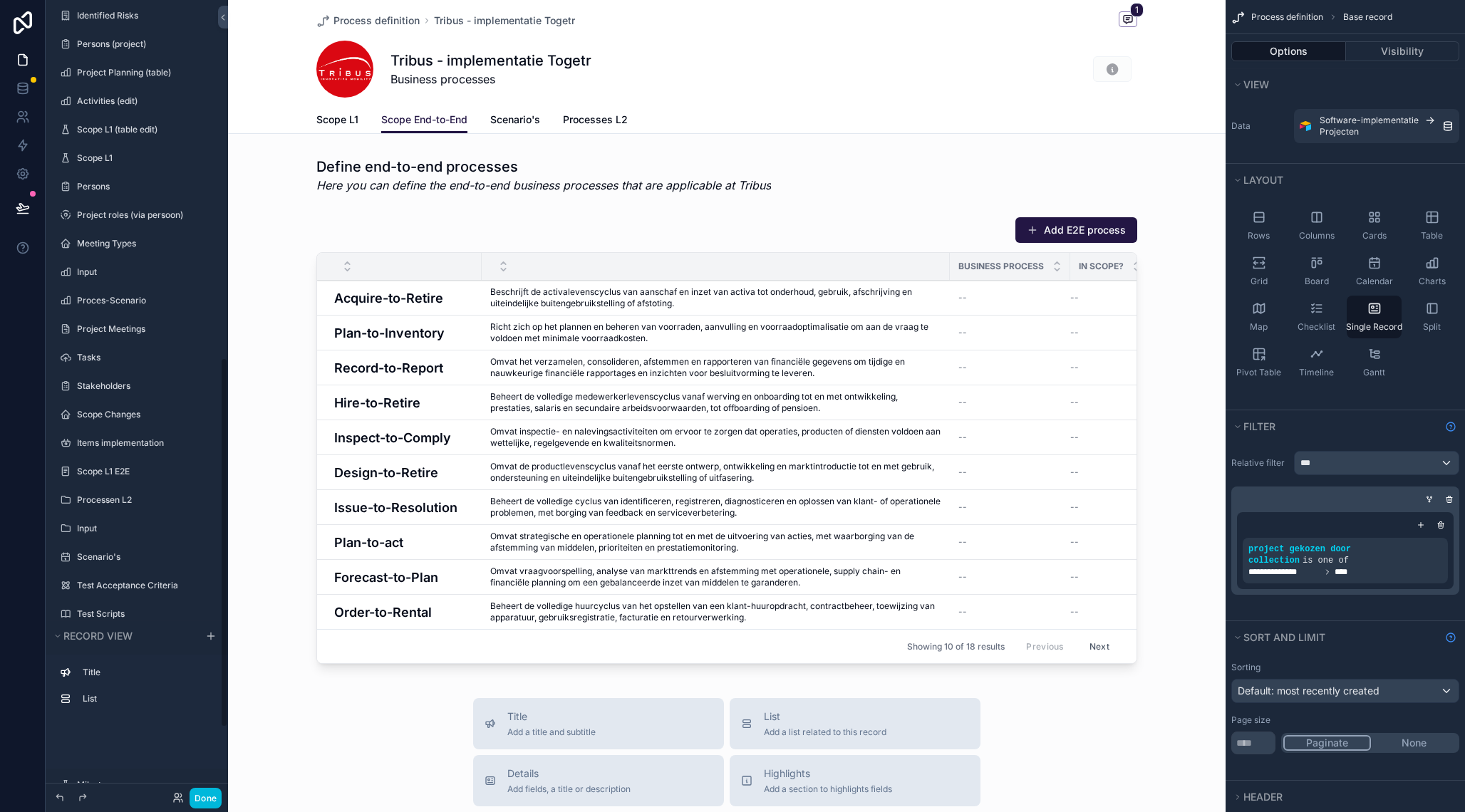
scroll to position [769, 0]
click at [1099, 648] on div "scrollable content" at bounding box center [726, 659] width 998 height 1318
click at [1099, 648] on button "Next" at bounding box center [1099, 646] width 40 height 22
